Goal: Transaction & Acquisition: Purchase product/service

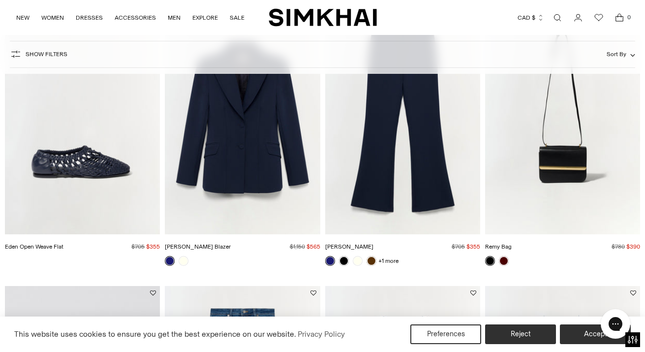
scroll to position [1263, 0]
click at [387, 260] on link "+1 more" at bounding box center [389, 261] width 20 height 14
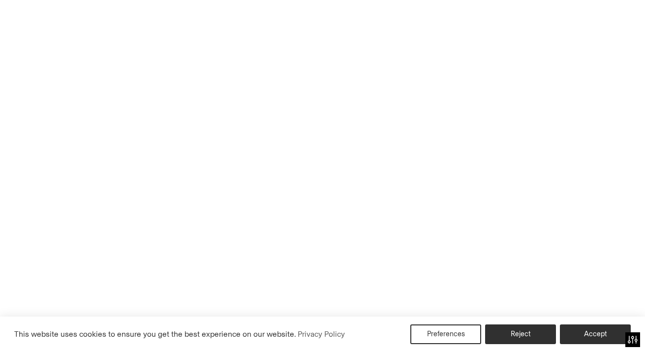
scroll to position [29, 0]
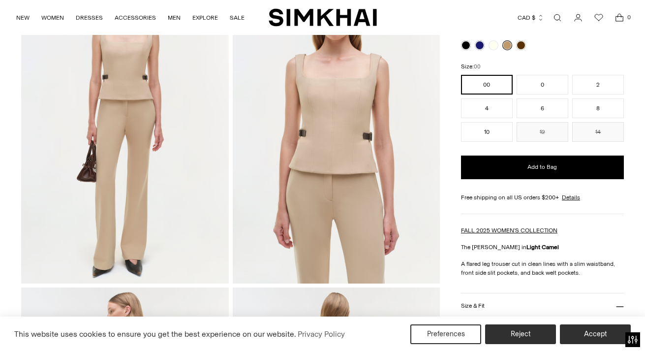
scroll to position [8, 0]
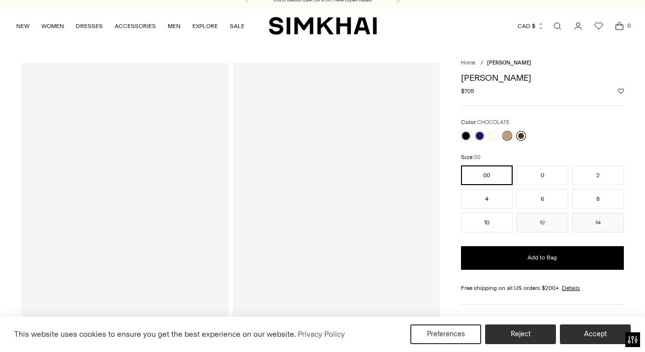
click at [523, 139] on link at bounding box center [521, 136] width 10 height 10
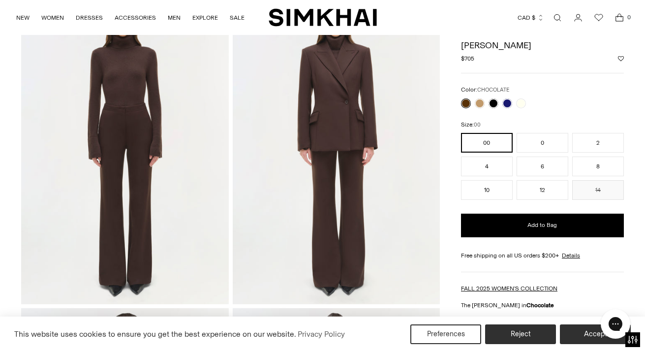
scroll to position [275, 0]
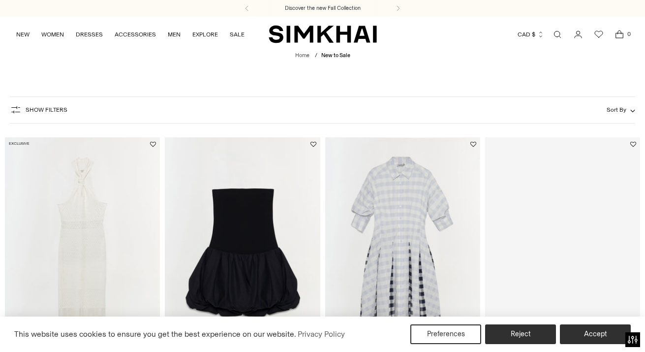
scroll to position [1272, 0]
